Goal: Task Accomplishment & Management: Manage account settings

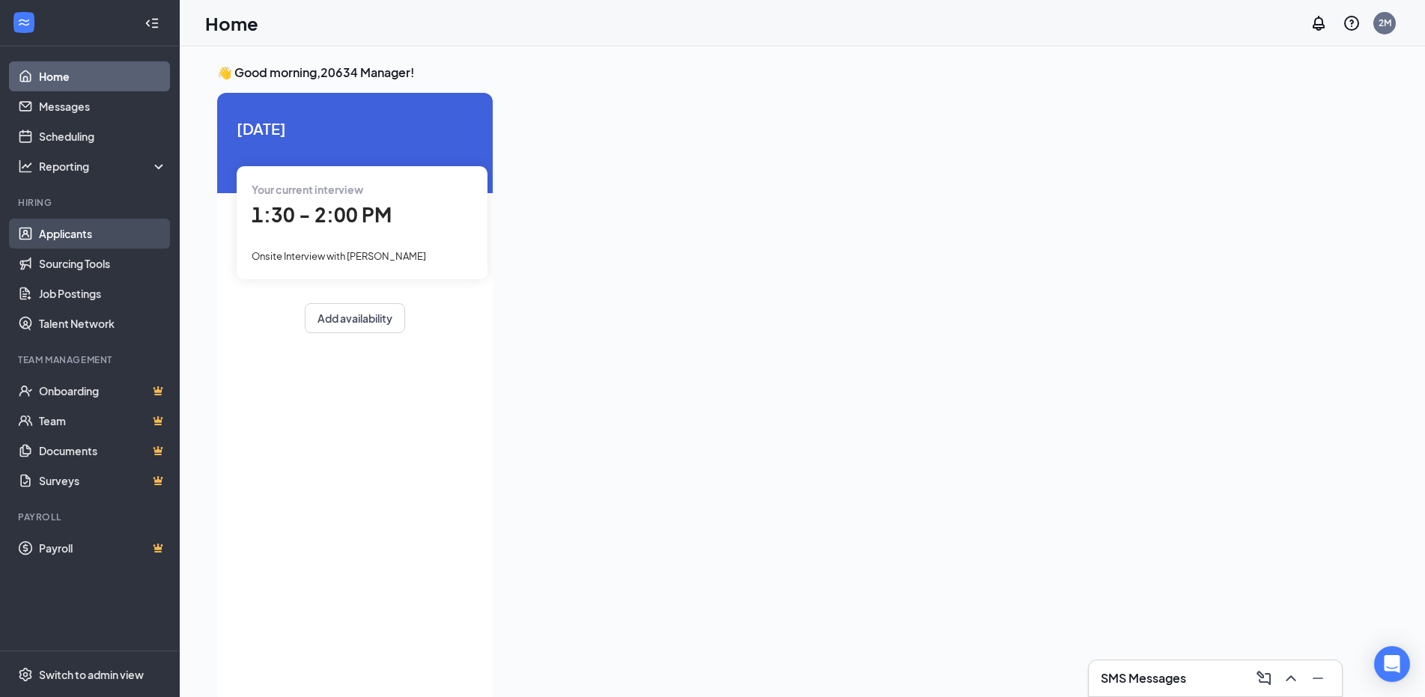
click at [76, 236] on link "Applicants" at bounding box center [103, 234] width 128 height 30
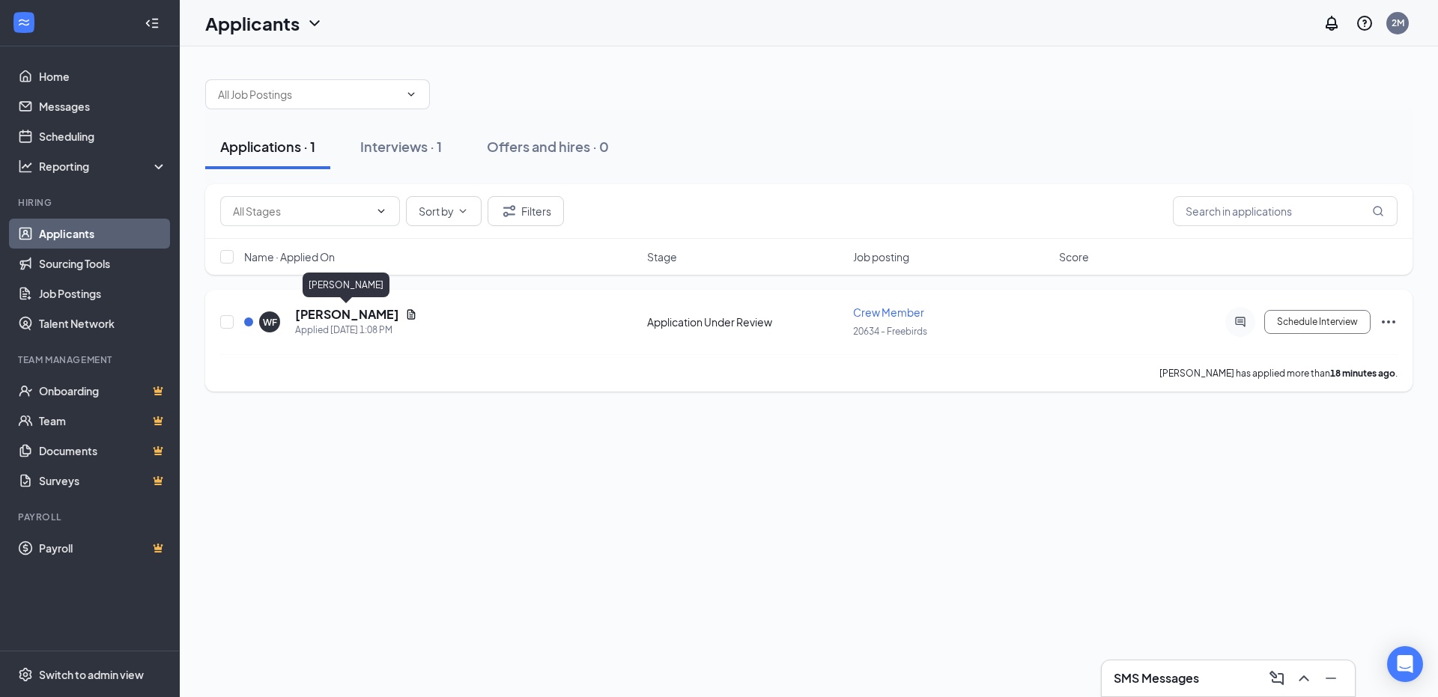
click at [368, 312] on h5 "[PERSON_NAME]" at bounding box center [347, 314] width 104 height 16
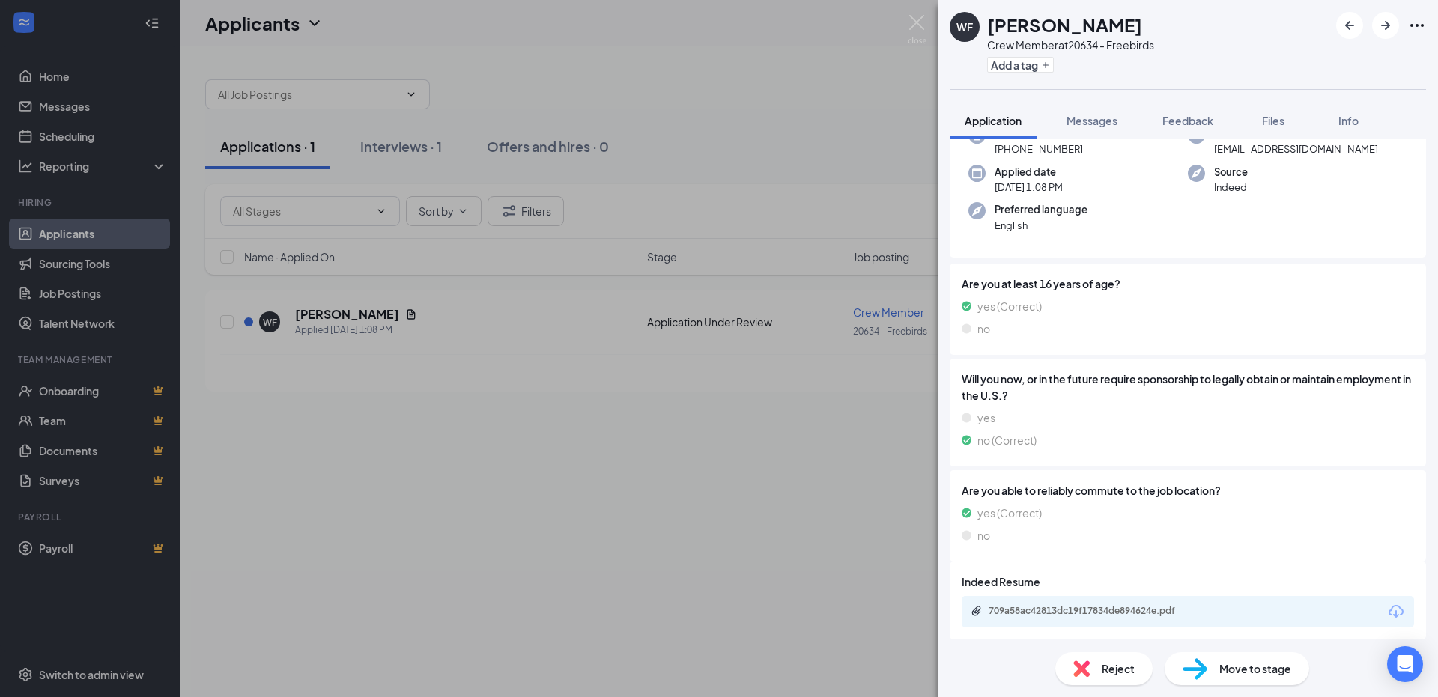
scroll to position [101, 0]
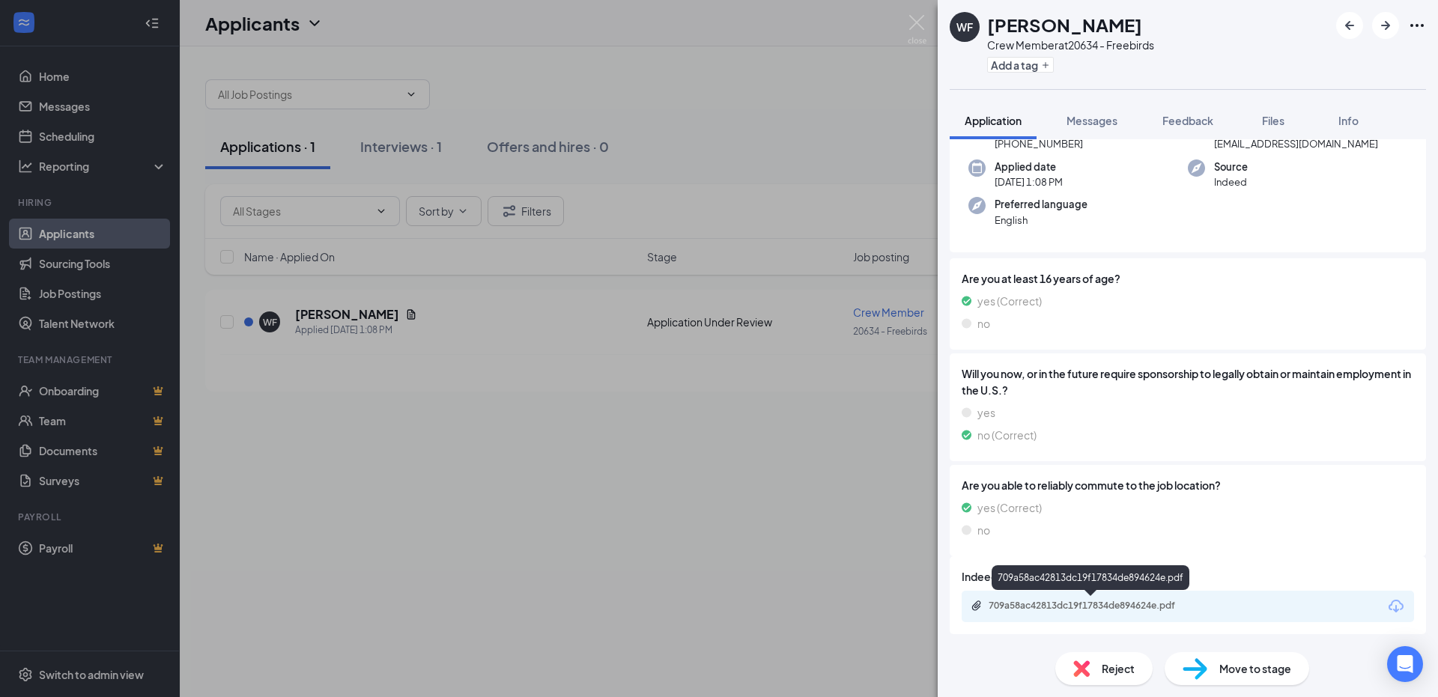
click at [1092, 606] on div "709a58ac42813dc19f17834de894624e.pdf" at bounding box center [1094, 606] width 210 height 12
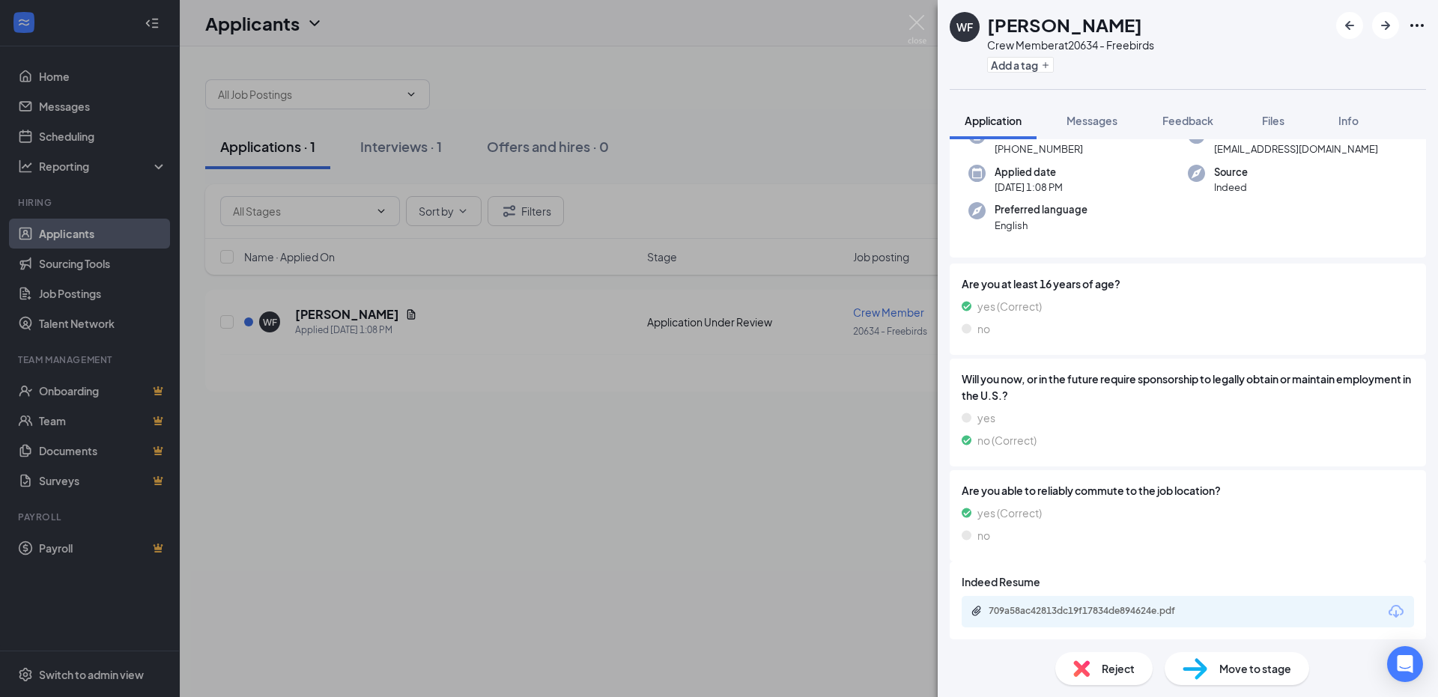
click at [1103, 676] on span "Reject" at bounding box center [1118, 669] width 33 height 16
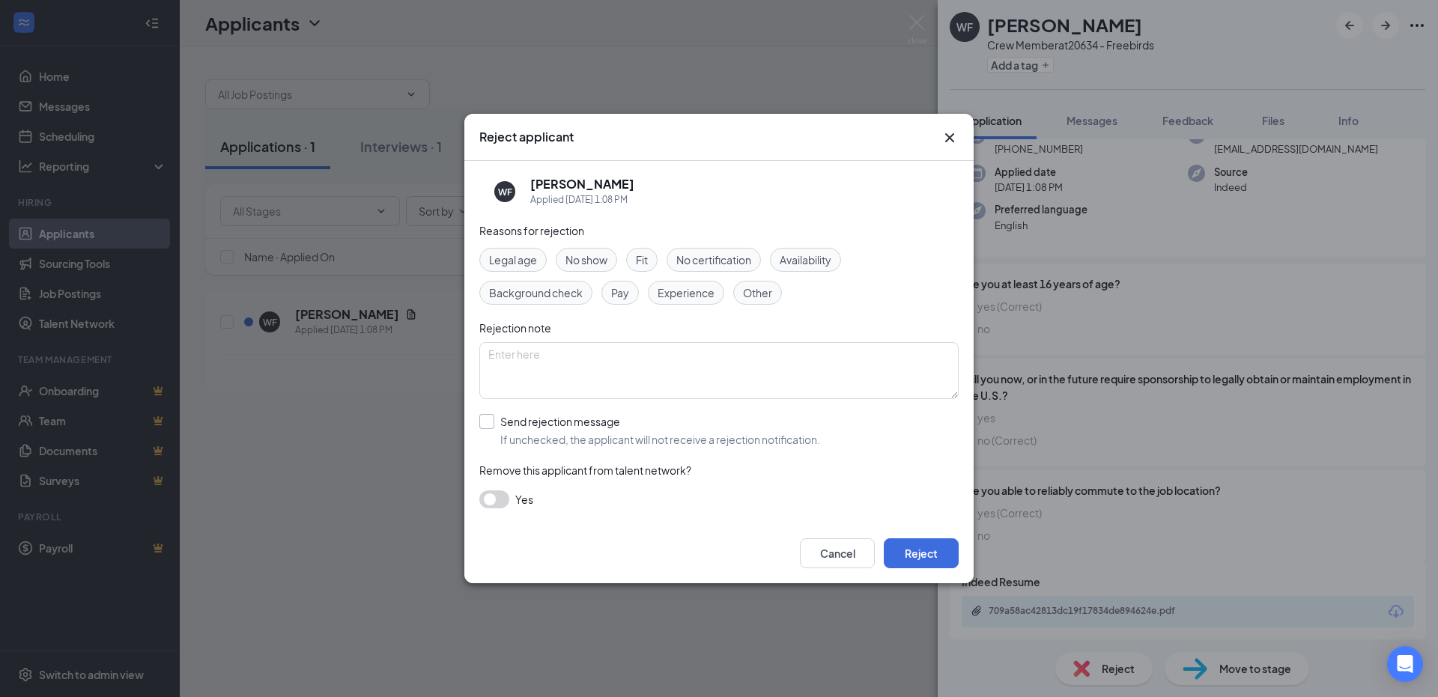
click at [490, 422] on input "Send rejection message If unchecked, the applicant will not receive a rejection…" at bounding box center [649, 430] width 341 height 33
checkbox input "true"
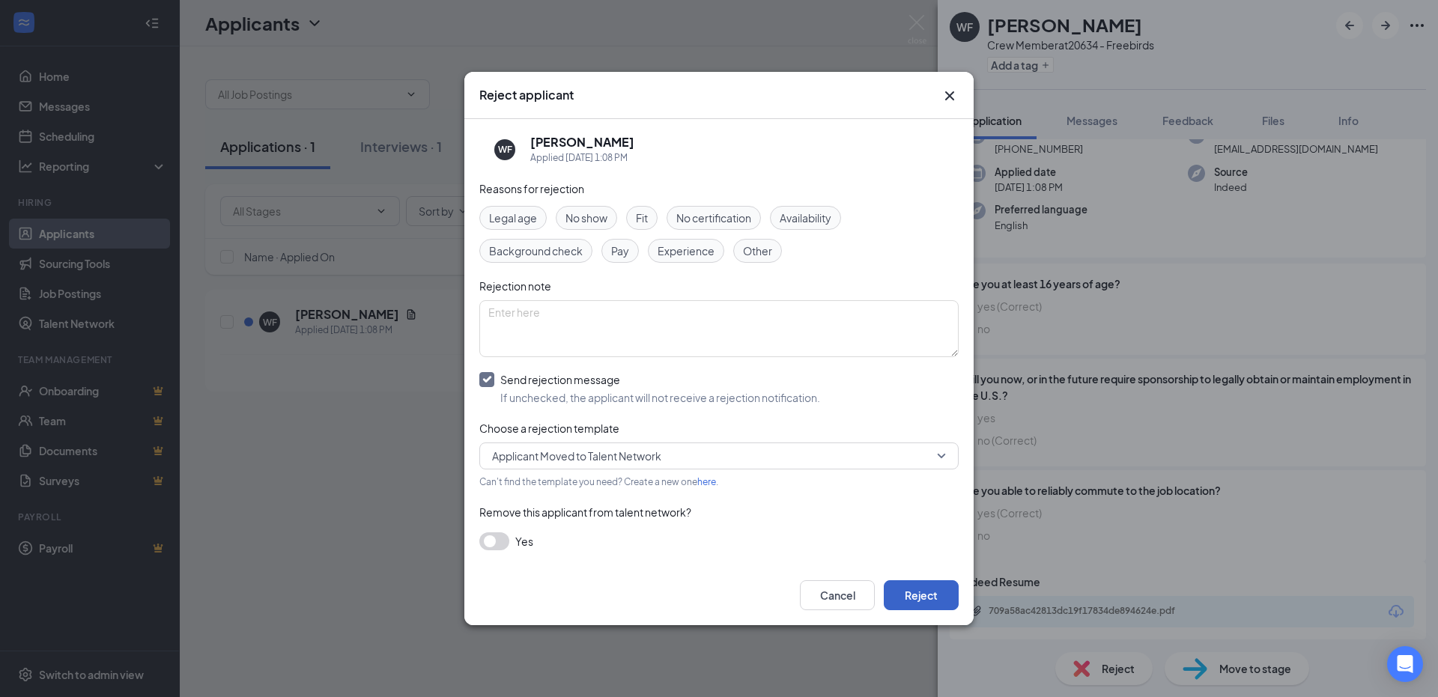
click at [927, 599] on button "Reject" at bounding box center [921, 595] width 75 height 30
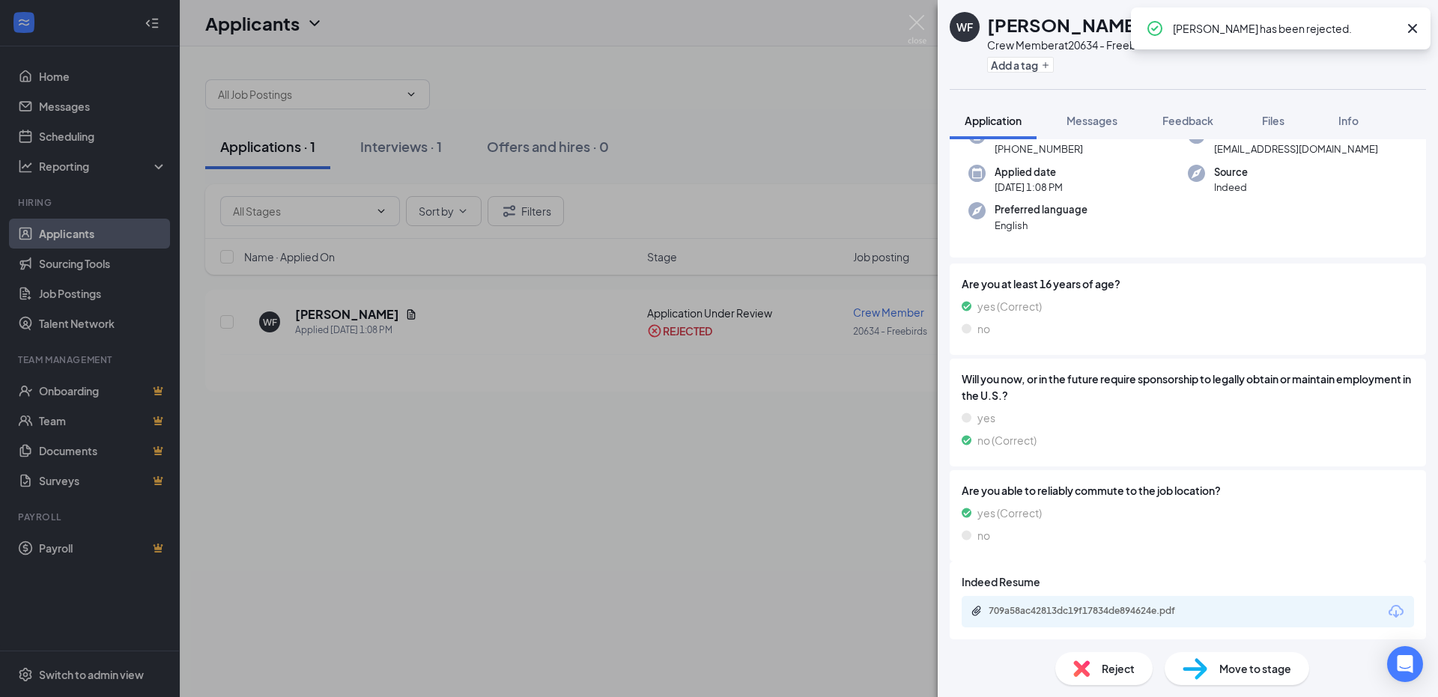
click at [415, 157] on div "WF [PERSON_NAME] Crew Member at 20634 - Freebirds Add a tag Application Message…" at bounding box center [719, 348] width 1438 height 697
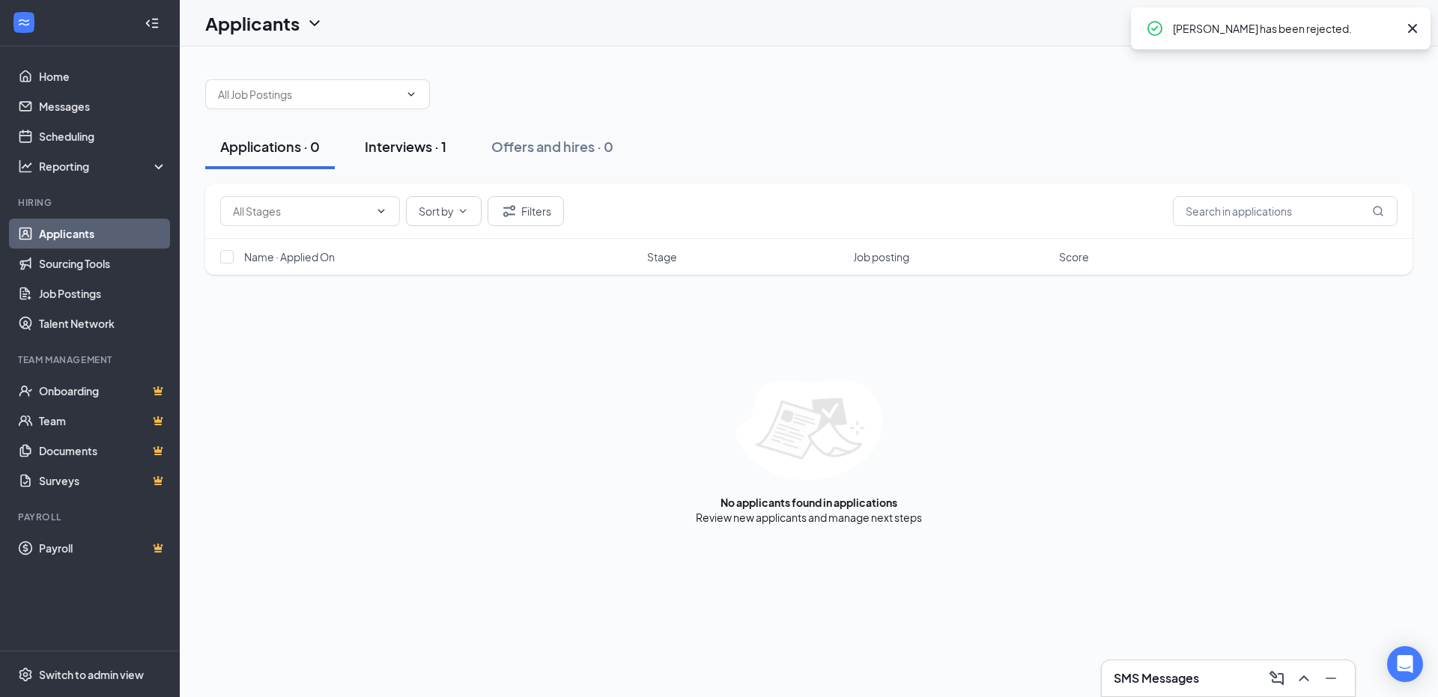
click at [413, 151] on div "Interviews · 1" at bounding box center [406, 146] width 82 height 19
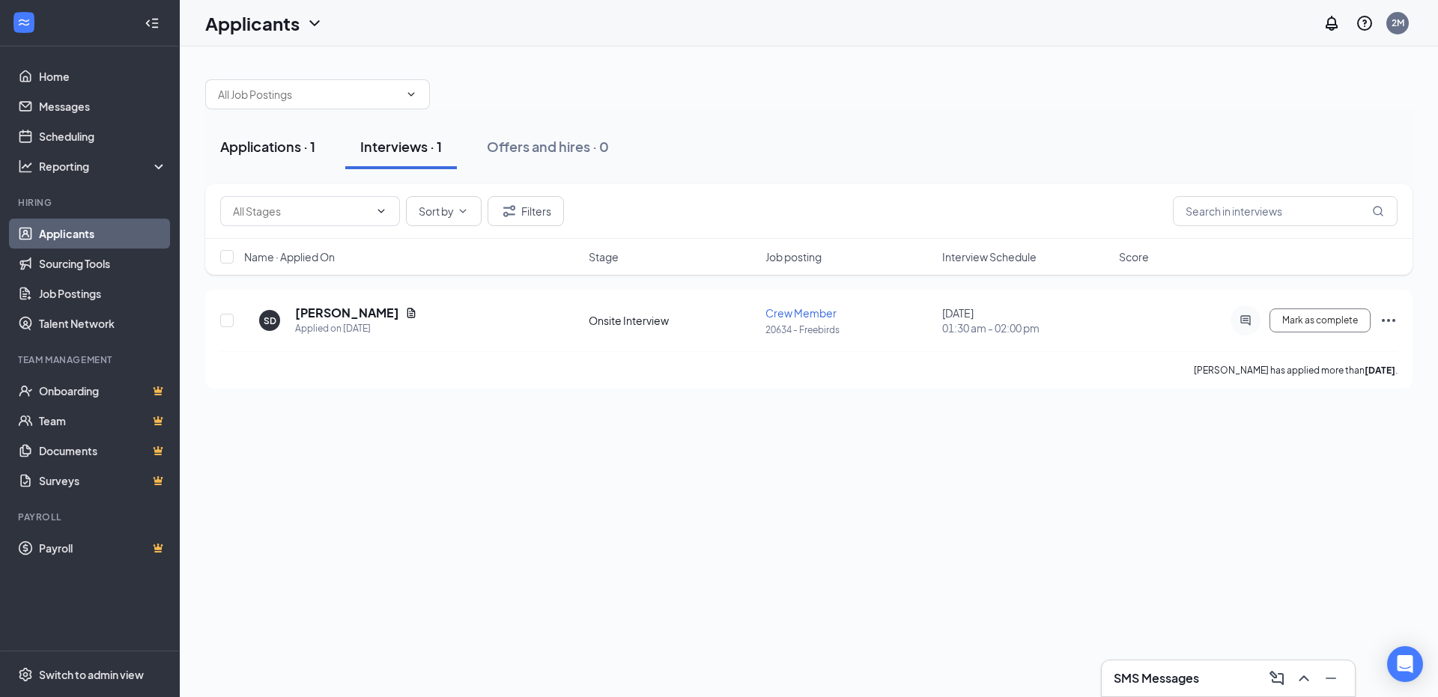
click at [313, 151] on div "Applications · 1" at bounding box center [267, 146] width 95 height 19
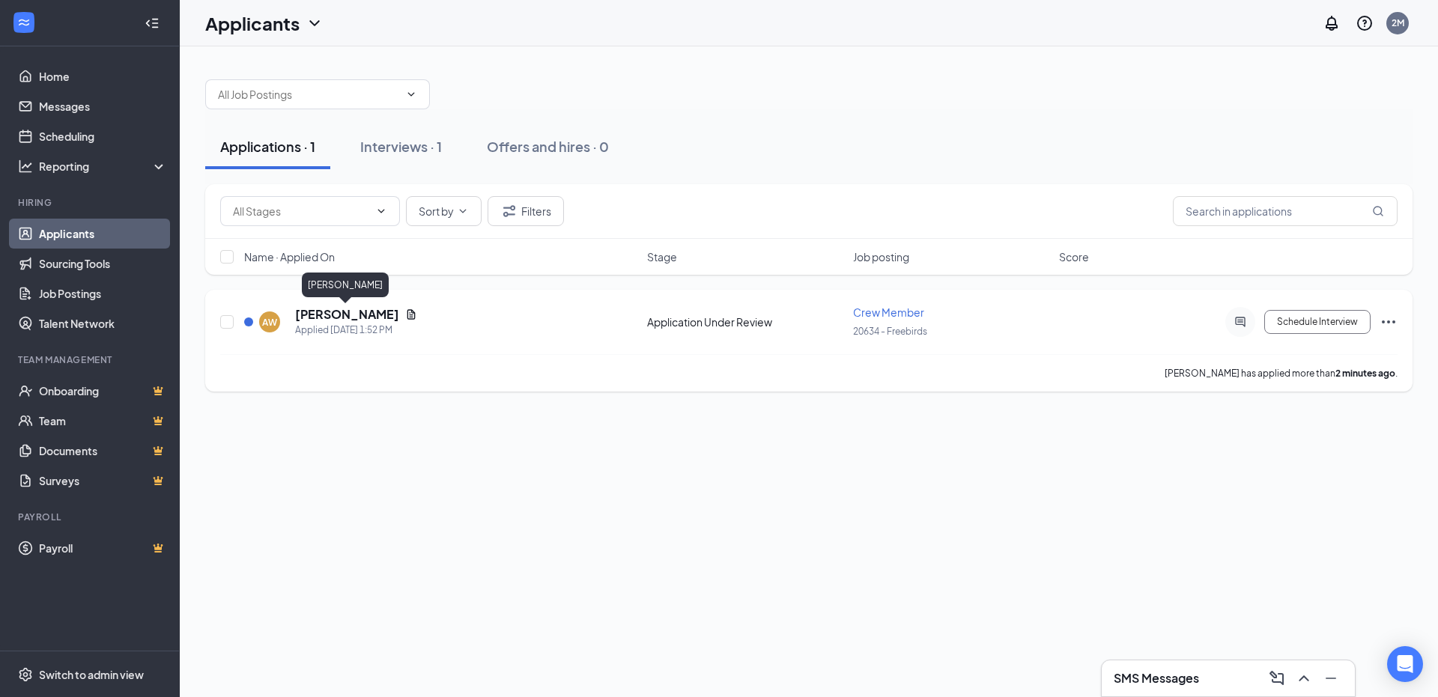
click at [356, 315] on h5 "[PERSON_NAME]" at bounding box center [347, 314] width 104 height 16
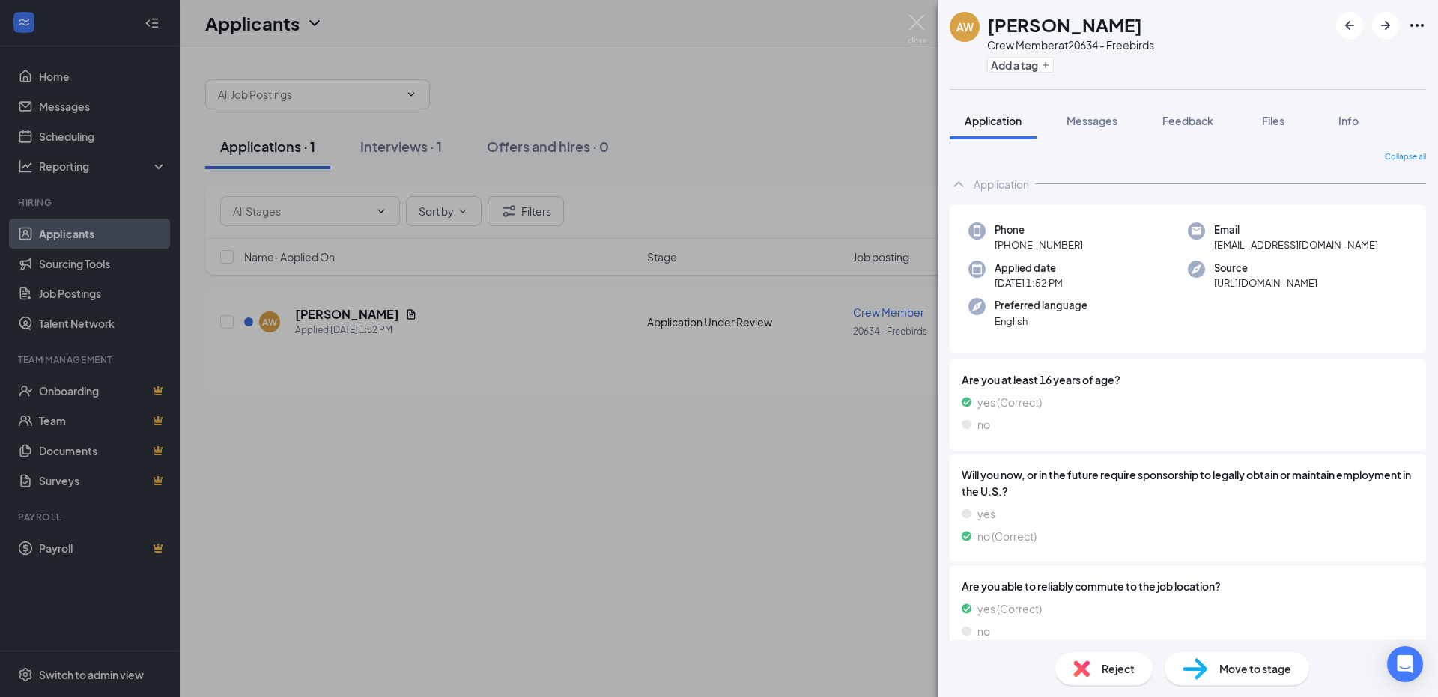
scroll to position [101, 0]
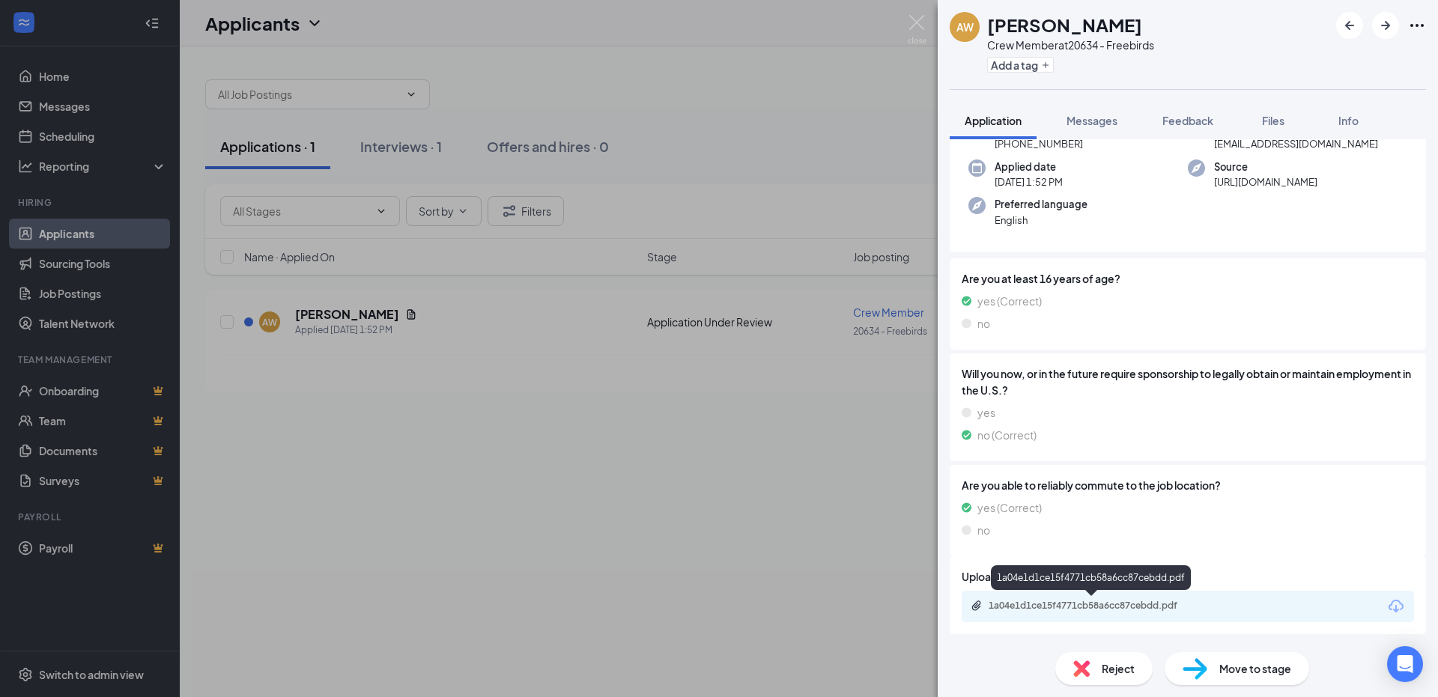
click at [1051, 604] on div "1a04e1d1ce15f4771cb58a6cc87cebdd.pdf" at bounding box center [1094, 606] width 210 height 12
